Goal: Information Seeking & Learning: Learn about a topic

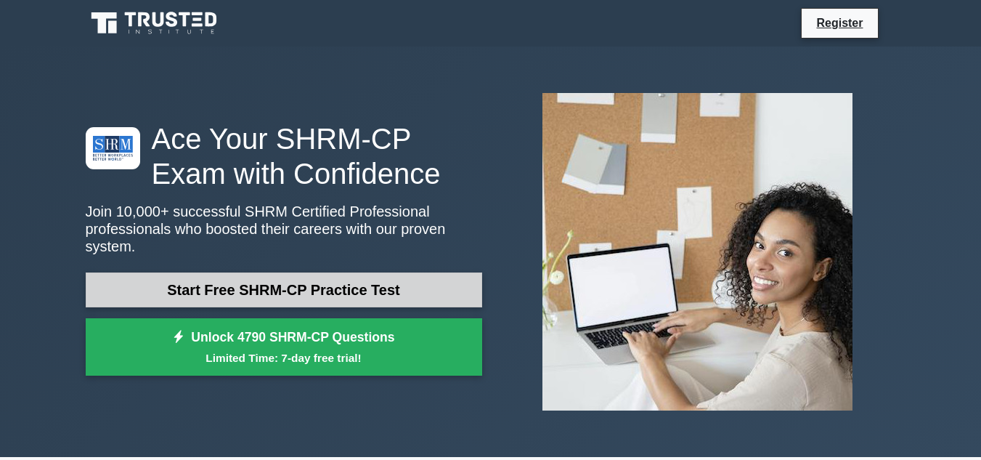
click at [175, 281] on link "Start Free SHRM-CP Practice Test" at bounding box center [284, 289] width 396 height 35
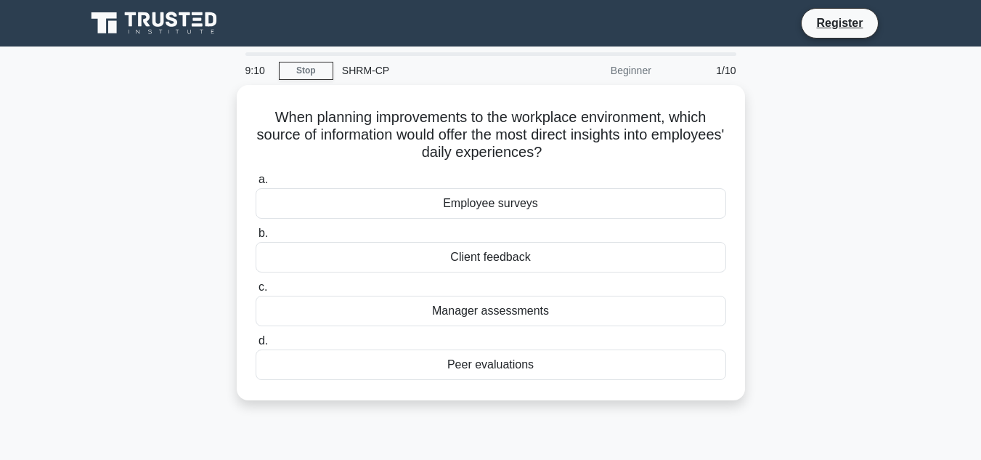
click at [699, 425] on div "9:10 Stop SHRM-CP Beginner 1/10 When planning improvements to the workplace env…" at bounding box center [491, 415] width 828 height 726
click at [727, 425] on div "8:57 Stop SHRM-CP Beginner 1/10 When planning improvements to the workplace env…" at bounding box center [491, 415] width 828 height 726
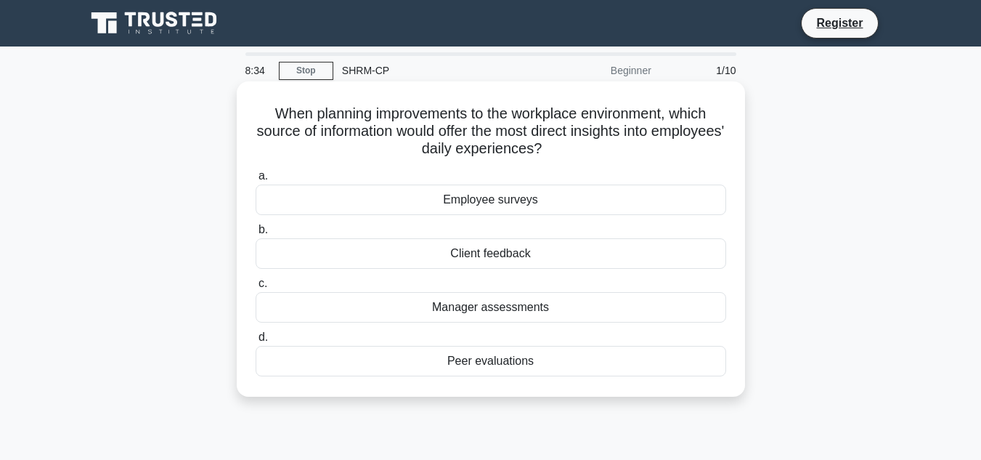
click at [522, 201] on div "Employee surveys" at bounding box center [491, 199] width 470 height 30
click at [256, 181] on input "a. Employee surveys" at bounding box center [256, 175] width 0 height 9
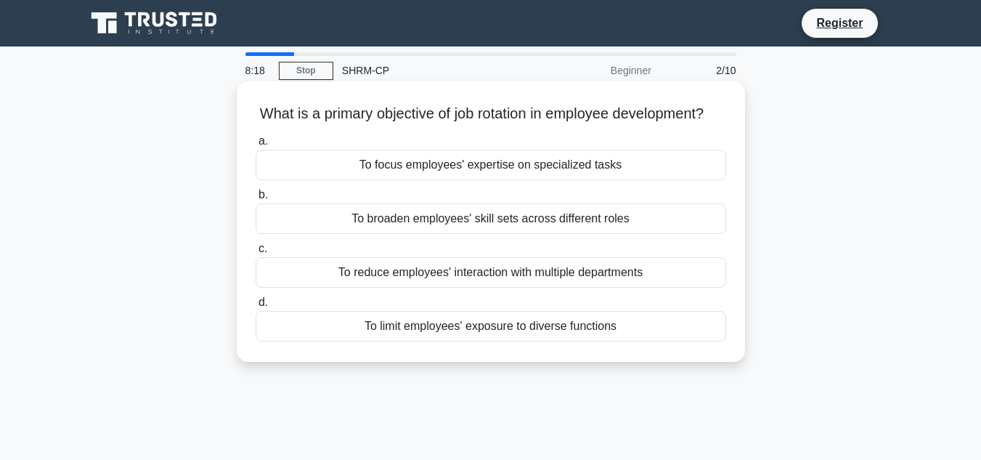
click at [525, 180] on div "To focus employees' expertise on specialized tasks" at bounding box center [491, 165] width 470 height 30
click at [256, 146] on input "a. To focus employees' expertise on specialized tasks" at bounding box center [256, 140] width 0 height 9
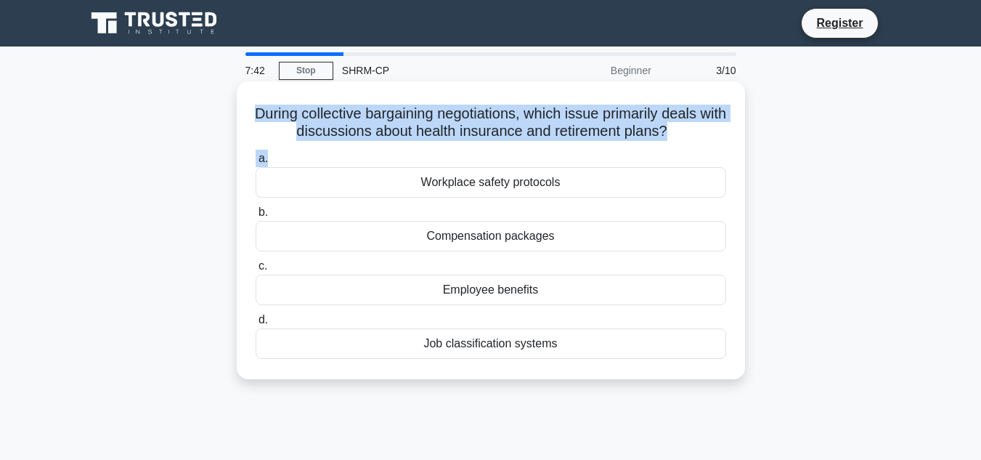
drag, startPoint x: 261, startPoint y: 113, endPoint x: 668, endPoint y: 152, distance: 408.4
click at [668, 152] on div "During collective bargaining negotiations, which issue primarily deals with dis…" at bounding box center [490, 230] width 497 height 286
copy div "During collective bargaining negotiations, which issue primarily deals with dis…"
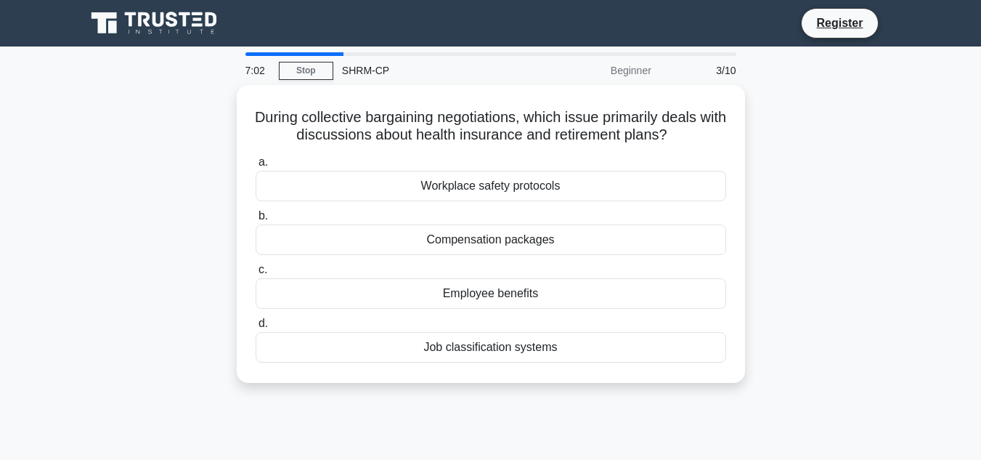
click at [145, 258] on div "During collective bargaining negotiations, which issue primarily deals with dis…" at bounding box center [491, 242] width 828 height 315
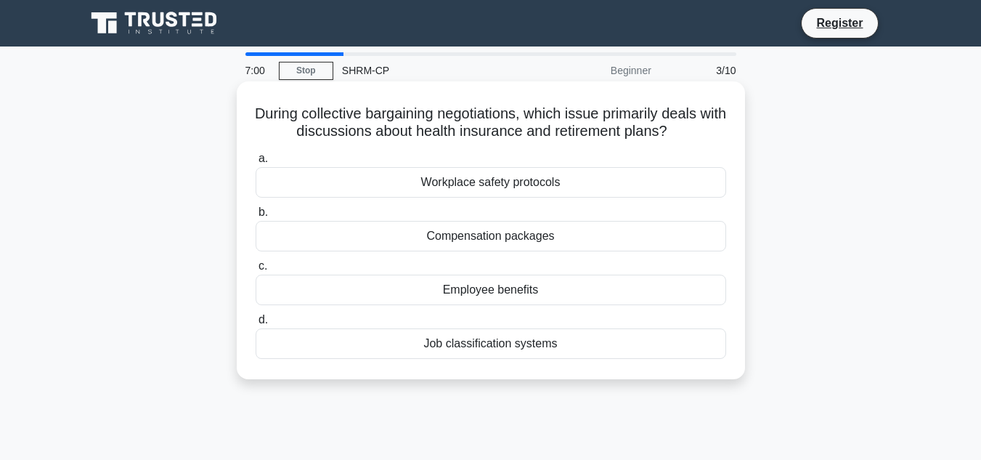
click at [449, 237] on div "Compensation packages" at bounding box center [491, 236] width 470 height 30
click at [256, 217] on input "b. Compensation packages" at bounding box center [256, 212] width 0 height 9
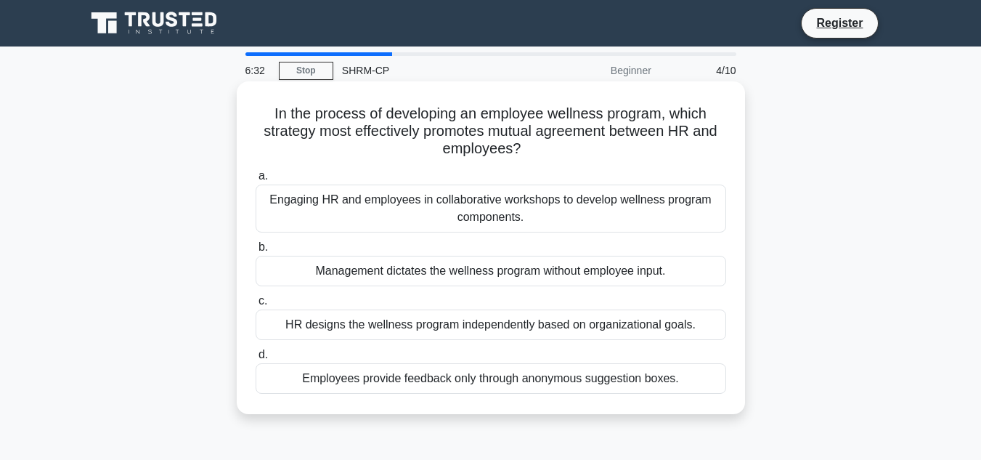
click at [463, 210] on div "Engaging HR and employees in collaborative workshops to develop wellness progra…" at bounding box center [491, 208] width 470 height 48
click at [256, 181] on input "a. Engaging HR and employees in collaborative workshops to develop wellness pro…" at bounding box center [256, 175] width 0 height 9
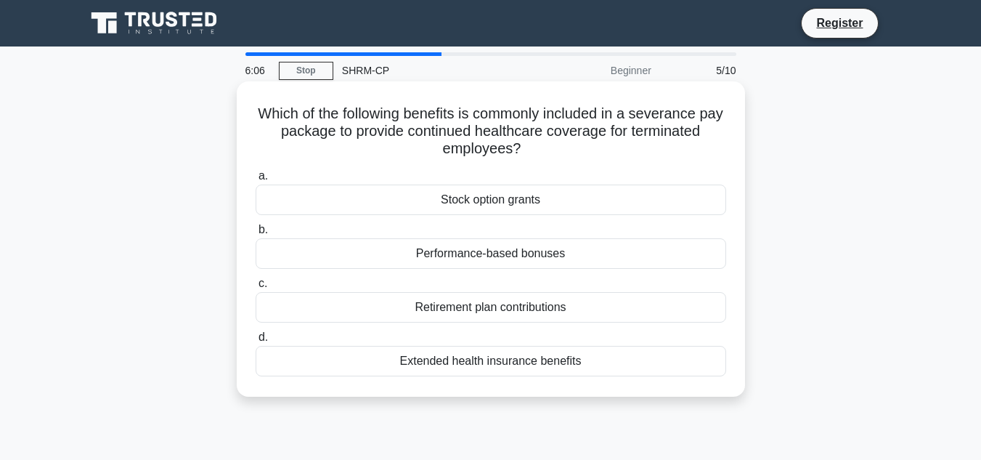
click at [463, 311] on div "Retirement plan contributions" at bounding box center [491, 307] width 470 height 30
click at [256, 288] on input "c. Retirement plan contributions" at bounding box center [256, 283] width 0 height 9
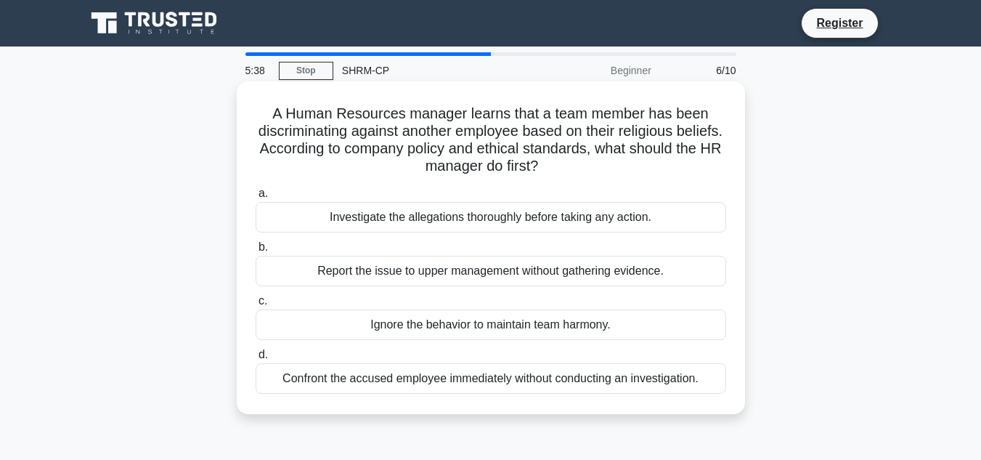
click at [488, 221] on div "Investigate the allegations thoroughly before taking any action." at bounding box center [491, 217] width 470 height 30
click at [256, 198] on input "a. Investigate the allegations thoroughly before taking any action." at bounding box center [256, 193] width 0 height 9
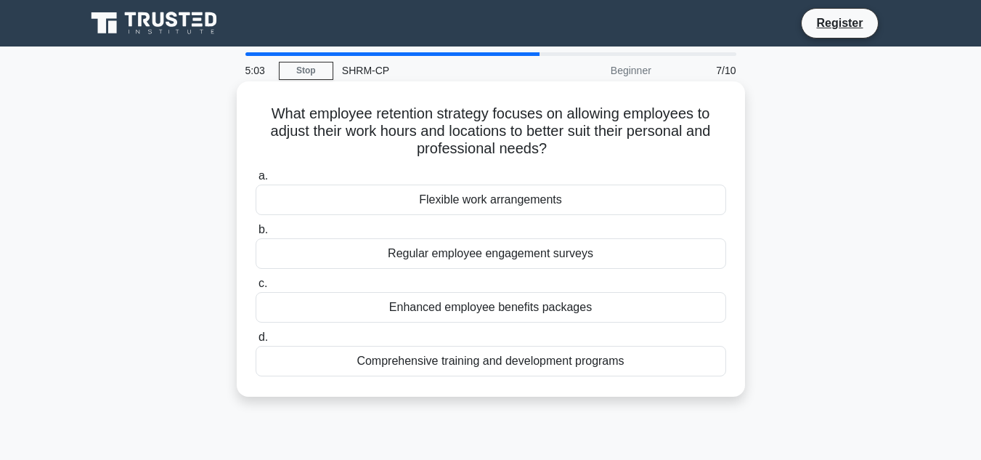
click at [484, 195] on div "Flexible work arrangements" at bounding box center [491, 199] width 470 height 30
click at [256, 181] on input "a. Flexible work arrangements" at bounding box center [256, 175] width 0 height 9
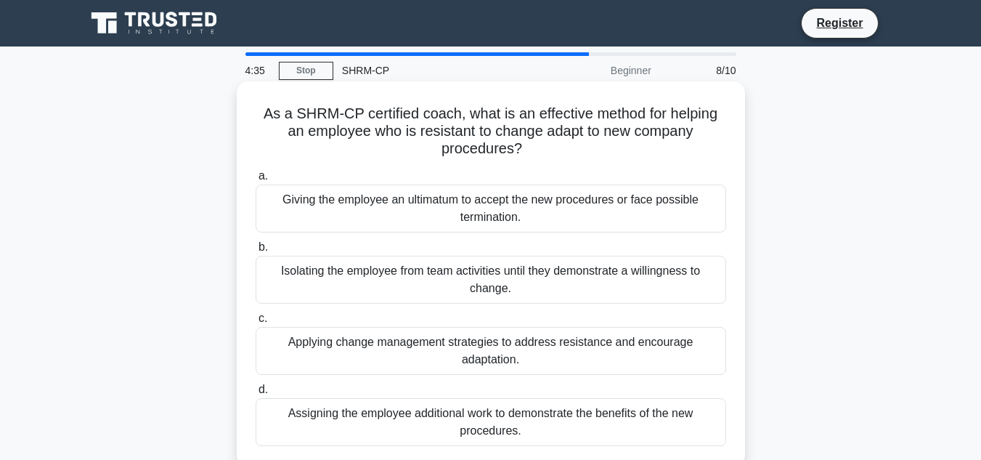
click at [482, 277] on div "Isolating the employee from team activities until they demonstrate a willingnes…" at bounding box center [491, 280] width 470 height 48
click at [256, 252] on input "b. Isolating the employee from team activities until they demonstrate a willing…" at bounding box center [256, 246] width 0 height 9
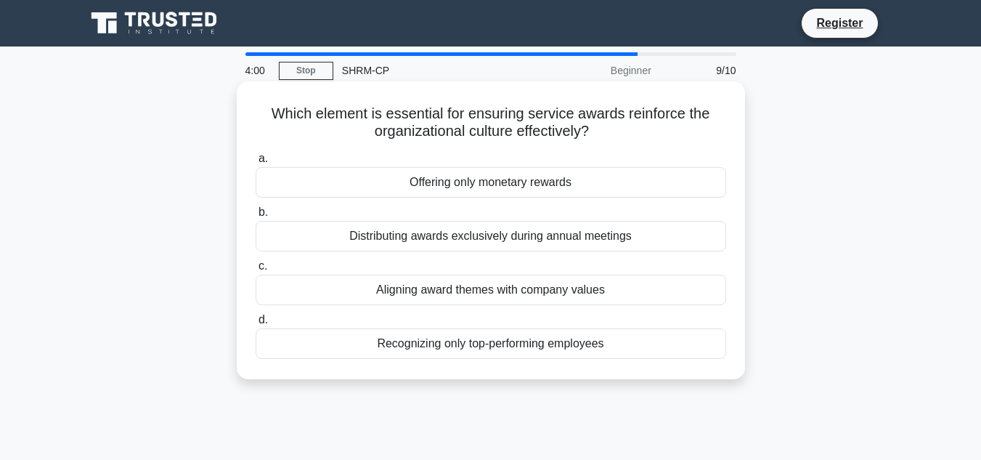
drag, startPoint x: 273, startPoint y: 122, endPoint x: 642, endPoint y: 372, distance: 446.4
click at [642, 372] on div "Which element is essential for ensuring service awards reinforce the organizati…" at bounding box center [490, 230] width 497 height 286
copy div "Which element is essential for ensuring service awards reinforce the organizati…"
click at [414, 293] on div "Aligning award themes with company values" at bounding box center [491, 289] width 470 height 30
click at [256, 271] on input "c. Aligning award themes with company values" at bounding box center [256, 265] width 0 height 9
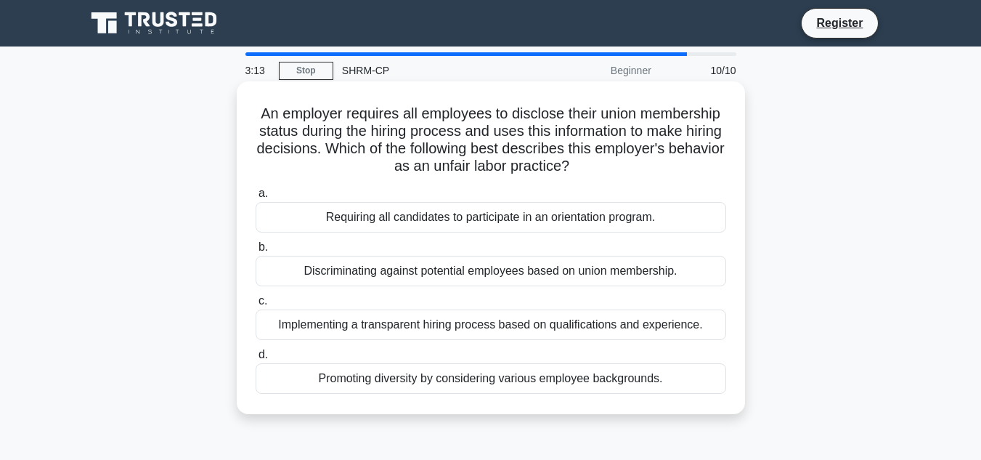
click at [438, 295] on label "c. Implementing a transparent hiring process based on qualifications and experi…" at bounding box center [491, 316] width 470 height 48
click at [256, 296] on input "c. Implementing a transparent hiring process based on qualifications and experi…" at bounding box center [256, 300] width 0 height 9
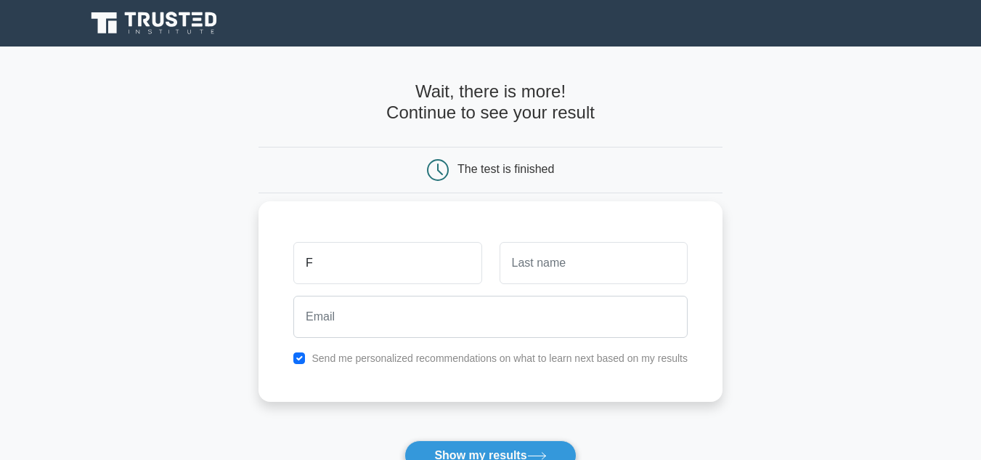
click at [423, 253] on input "F" at bounding box center [387, 263] width 188 height 42
type input "Frances"
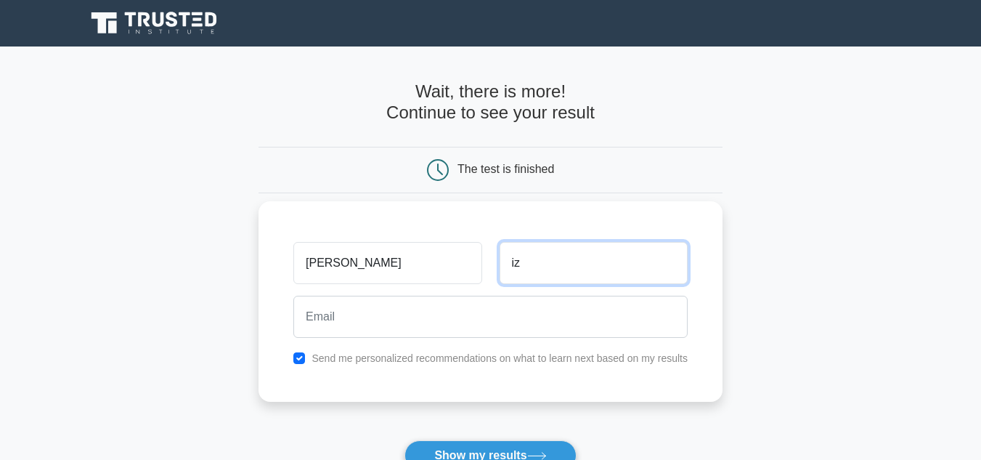
type input "i"
type input "Izquierdo"
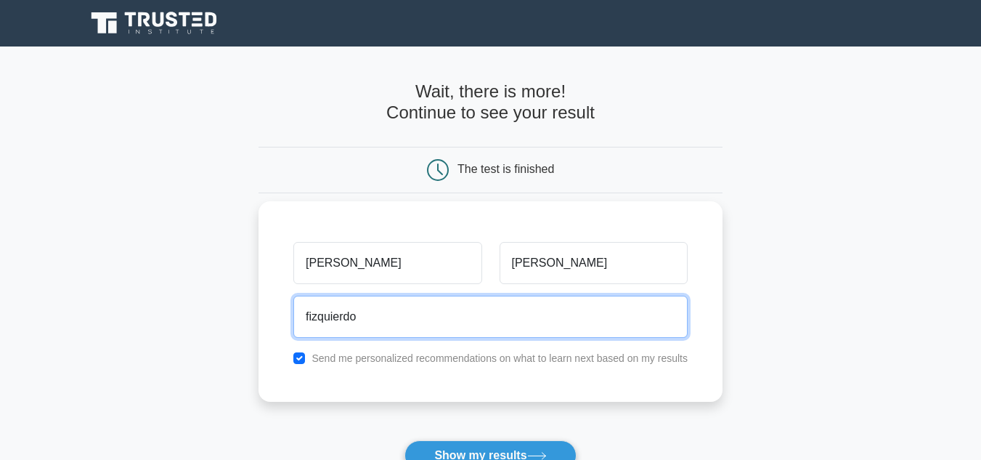
type input "fizquierdo@uaa.edu"
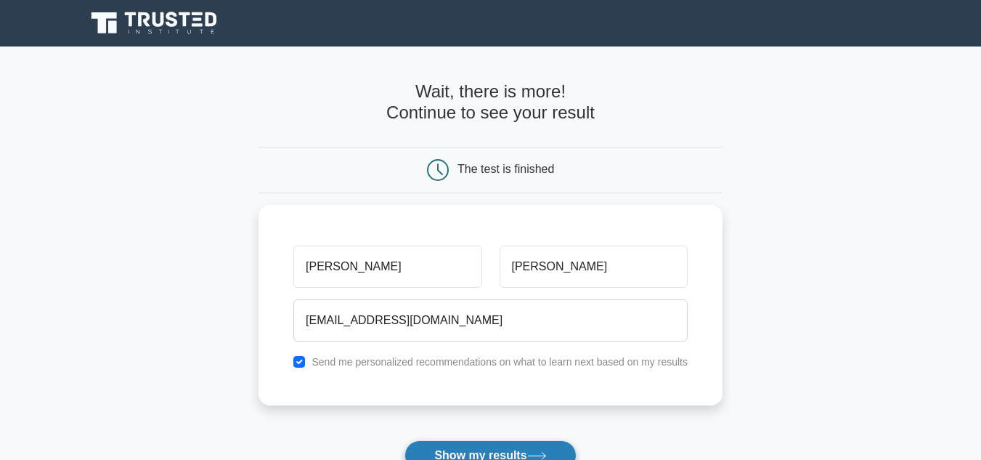
click at [454, 446] on button "Show my results" at bounding box center [489, 455] width 171 height 30
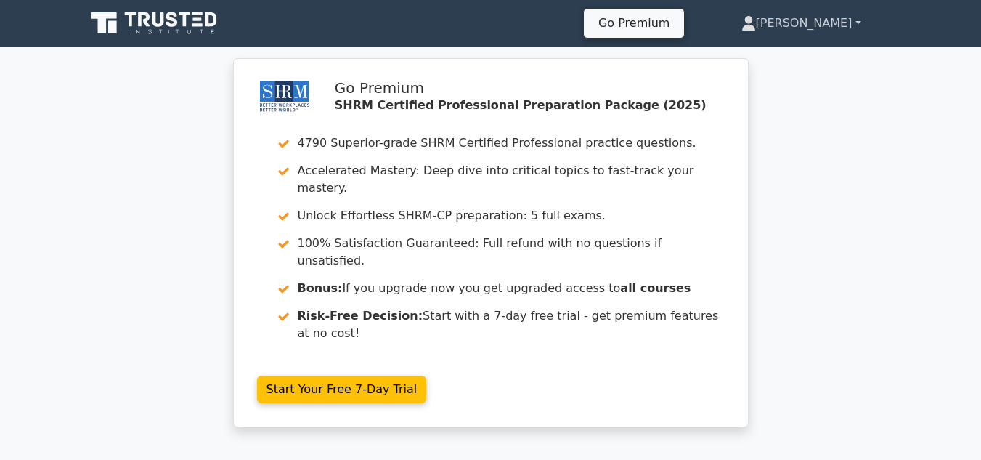
click at [830, 17] on link "[PERSON_NAME]" at bounding box center [800, 23] width 189 height 29
click at [811, 79] on link "Settings" at bounding box center [764, 80] width 115 height 23
